Goal: Task Accomplishment & Management: Use online tool/utility

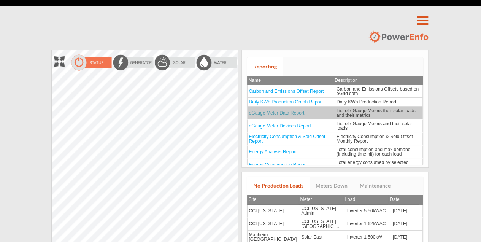
click at [291, 111] on link "eGauge Meter Data Report" at bounding box center [277, 112] width 56 height 5
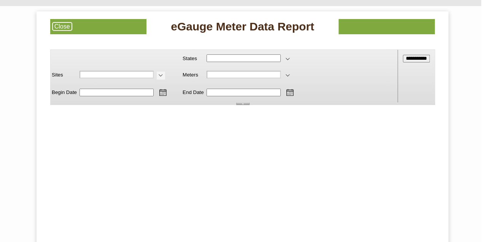
click at [163, 75] on span at bounding box center [160, 76] width 8 height 8
click at [166, 93] on span at bounding box center [162, 93] width 11 height 11
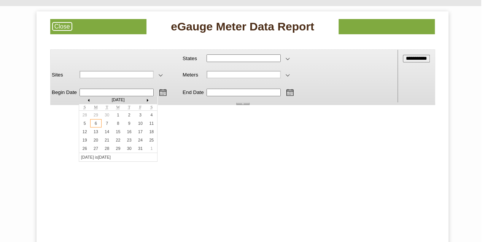
click at [85, 100] on img at bounding box center [88, 100] width 6 height 6
click at [78, 96] on img at bounding box center [78, 96] width 0 height 0
click at [85, 100] on img at bounding box center [88, 100] width 6 height 6
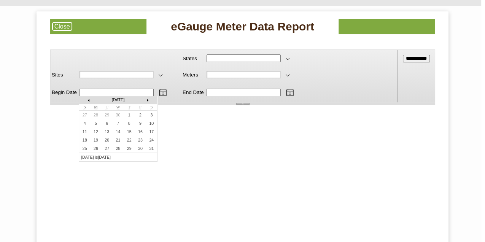
click at [85, 100] on img at bounding box center [88, 100] width 6 height 6
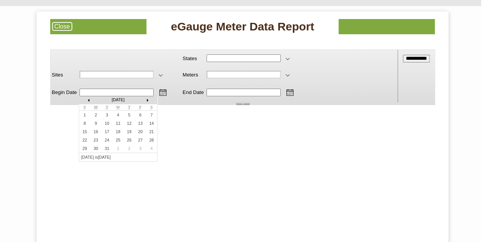
click at [150, 101] on img at bounding box center [147, 100] width 6 height 6
click at [119, 115] on link "1" at bounding box center [117, 115] width 2 height 5
type input "********"
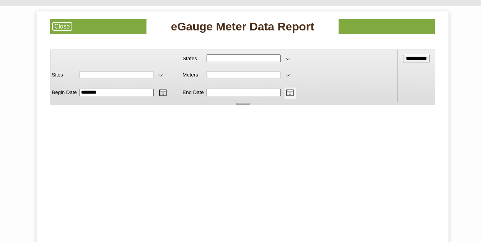
click at [295, 92] on span at bounding box center [289, 93] width 11 height 11
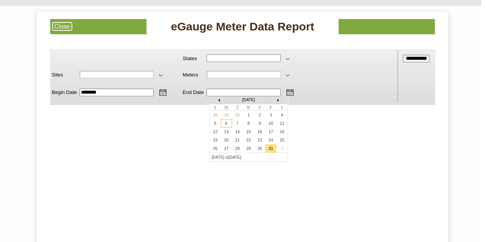
click at [273, 151] on link "31" at bounding box center [270, 148] width 5 height 5
type input "**********"
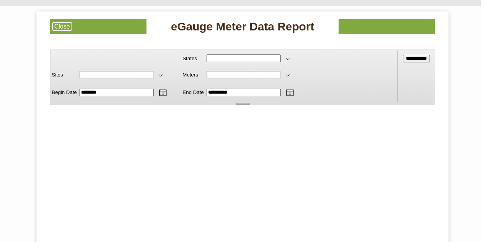
scroll to position [53, 29]
click at [236, 60] on input "States" at bounding box center [243, 58] width 74 height 8
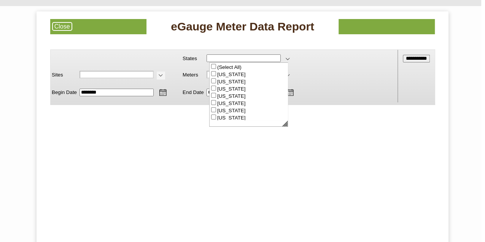
click at [164, 77] on span at bounding box center [160, 76] width 8 height 8
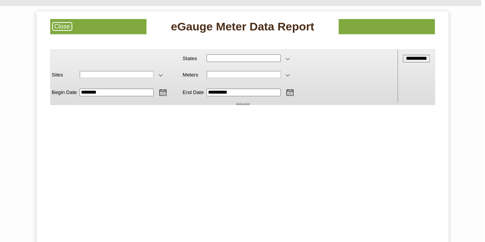
click at [181, 68] on td at bounding box center [176, 75] width 9 height 16
click at [291, 74] on span at bounding box center [287, 76] width 8 height 8
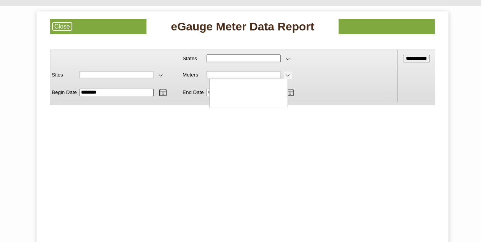
click at [291, 74] on span at bounding box center [287, 76] width 8 height 8
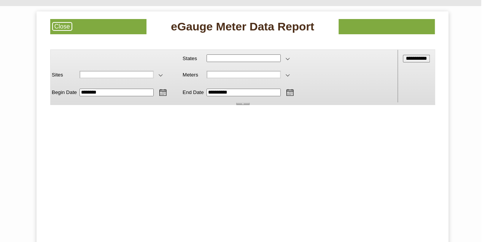
click at [229, 54] on input "States" at bounding box center [243, 58] width 74 height 8
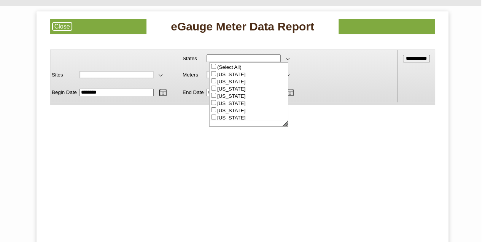
click at [332, 78] on td "**********" at bounding box center [223, 76] width 347 height 53
type input "**********"
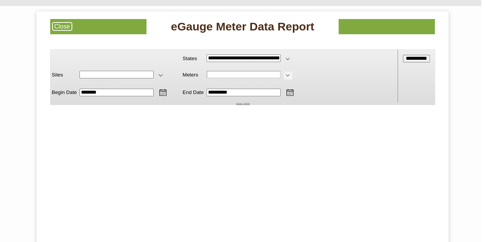
click at [291, 75] on span at bounding box center [287, 76] width 8 height 8
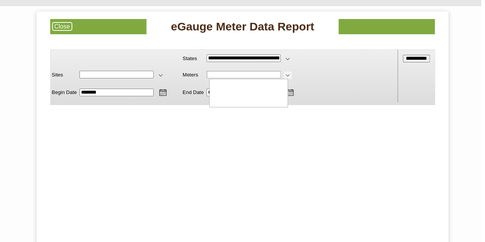
click at [291, 75] on span at bounding box center [287, 76] width 8 height 8
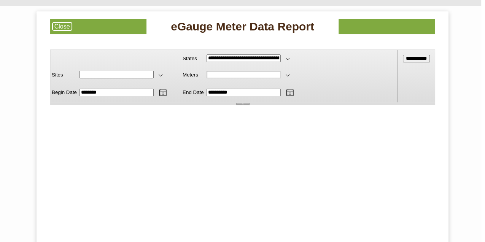
click at [186, 75] on span "Meters" at bounding box center [190, 75] width 16 height 6
click at [150, 72] on input "Sites" at bounding box center [116, 75] width 74 height 8
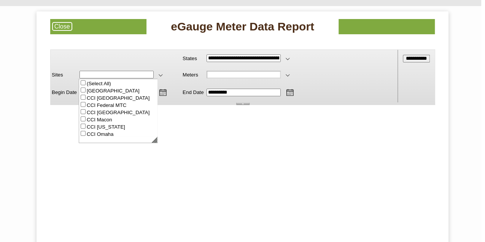
click at [231, 105] on html "Report Viewer Configuration Error The Report Viewer Web Control HTTP Handler ha…" at bounding box center [242, 77] width 385 height 56
click at [178, 105] on html "Report Viewer Configuration Error The Report Viewer Web Control HTTP Handler ha…" at bounding box center [242, 77] width 385 height 56
click at [207, 105] on html "Report Viewer Configuration Error The Report Viewer Web Control HTTP Handler ha…" at bounding box center [242, 77] width 385 height 56
click at [135, 55] on td at bounding box center [125, 59] width 94 height 16
type input "**********"
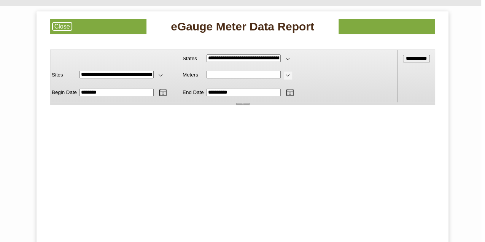
click at [291, 74] on span at bounding box center [287, 76] width 8 height 8
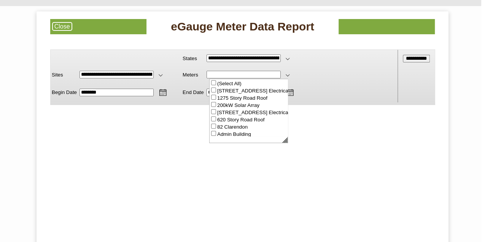
click at [403, 60] on input "**********" at bounding box center [416, 59] width 27 height 8
type input "**********"
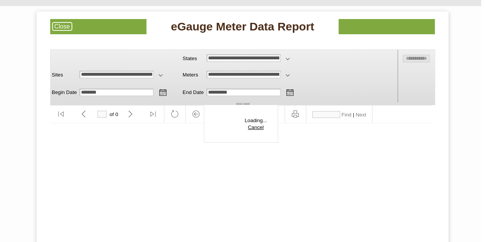
type input "*"
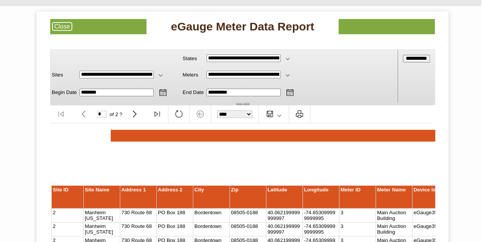
click at [188, 187] on div "Address 2" at bounding box center [175, 190] width 34 height 6
click at [228, 199] on td "City" at bounding box center [211, 197] width 37 height 23
